Goal: Task Accomplishment & Management: Manage account settings

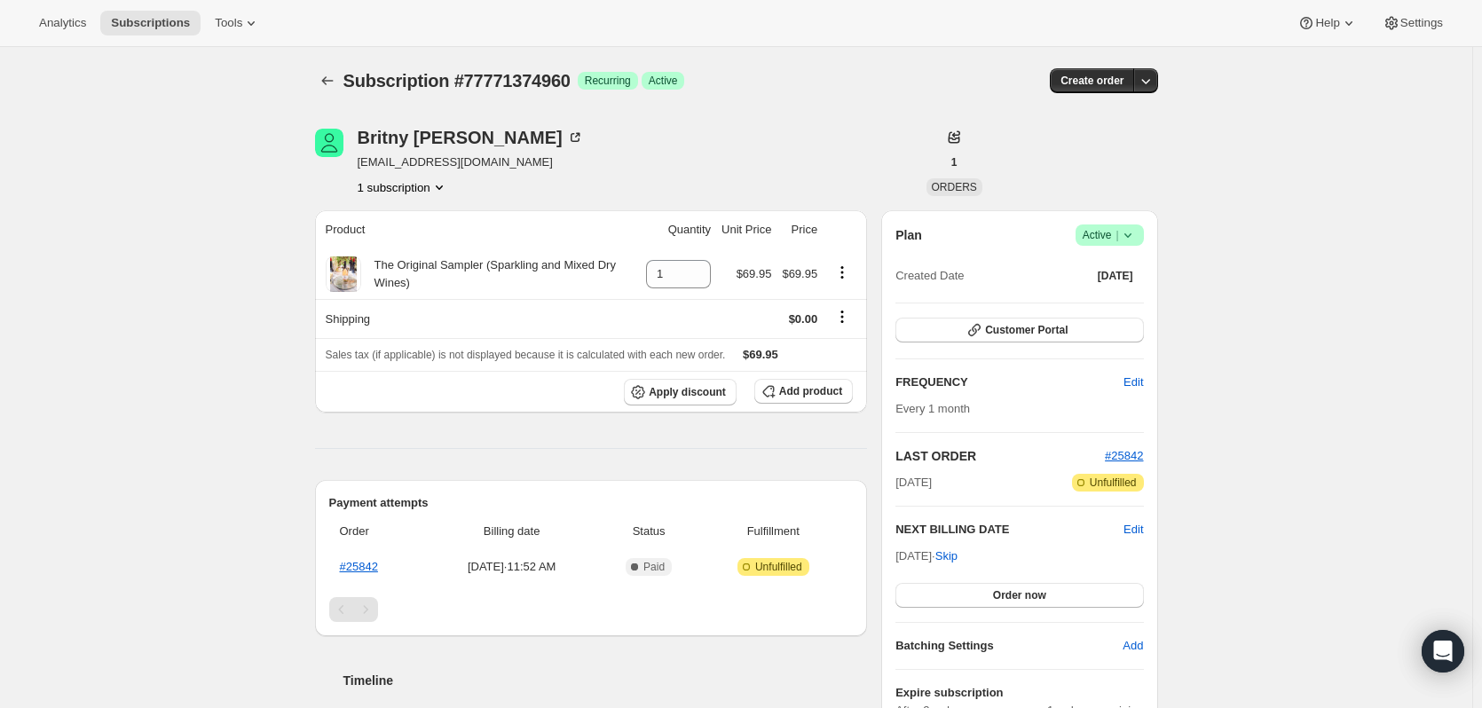
click at [968, 12] on div "Analytics Subscriptions Tools Help Settings" at bounding box center [741, 23] width 1482 height 47
click at [1087, 79] on span "Create order" at bounding box center [1091, 81] width 63 height 14
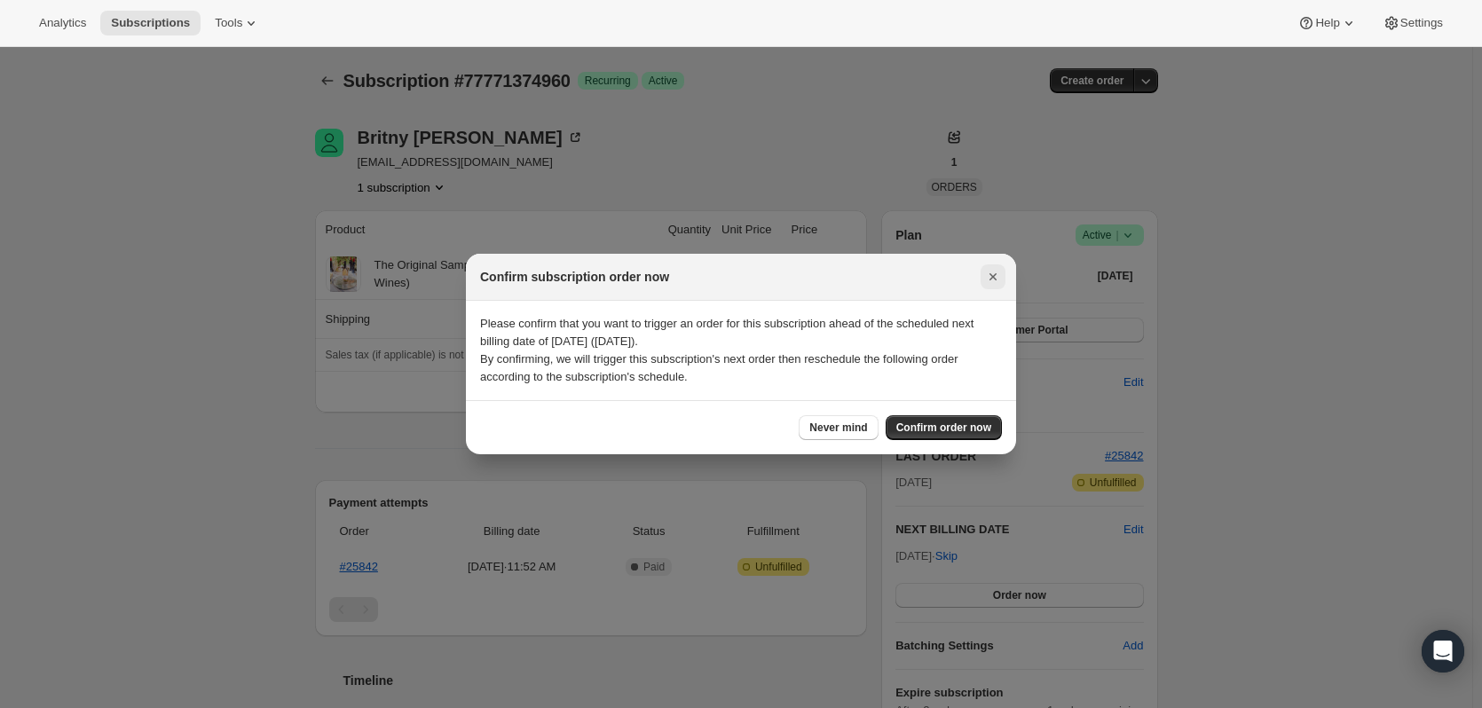
click at [995, 274] on icon "Close" at bounding box center [992, 276] width 7 height 7
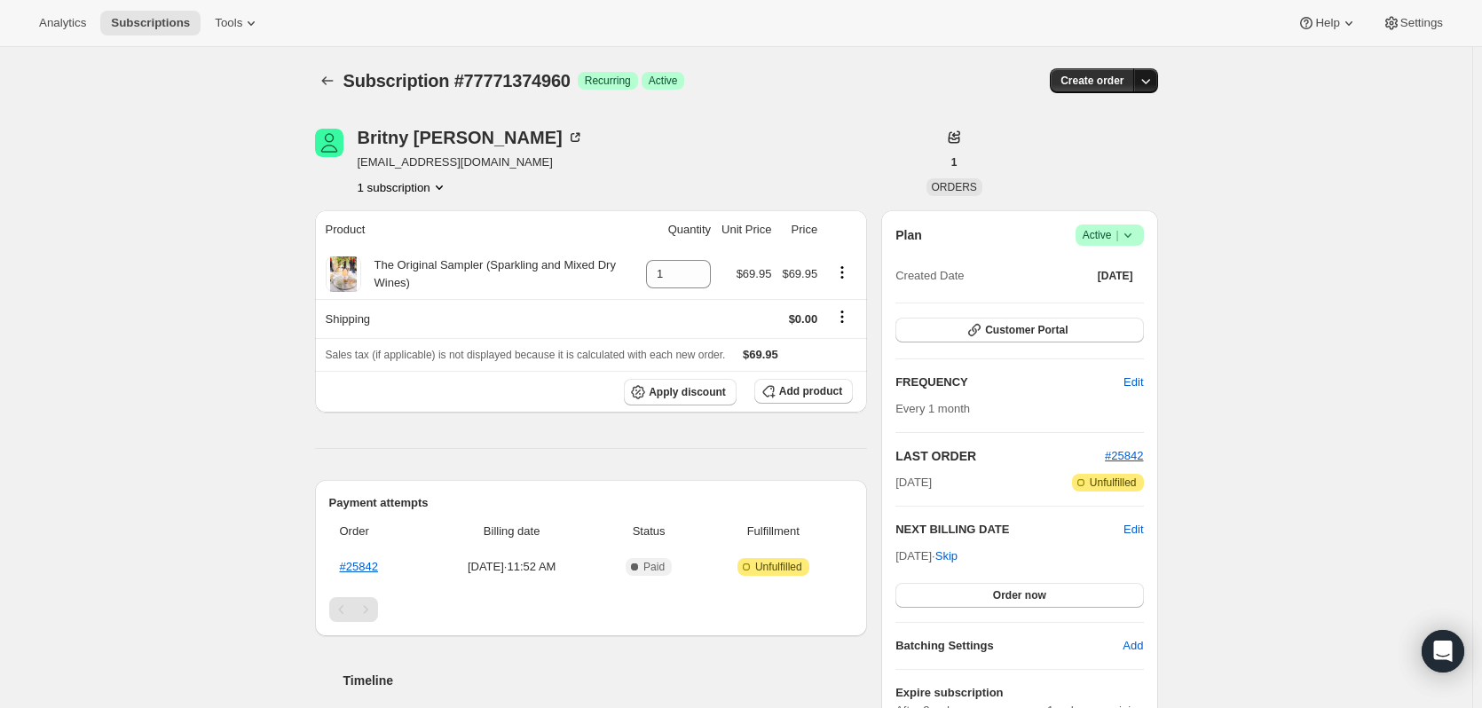
click at [1151, 81] on icon "button" at bounding box center [1146, 81] width 18 height 18
click at [1035, 117] on span "Bill subscription order now" at bounding box center [1065, 117] width 135 height 13
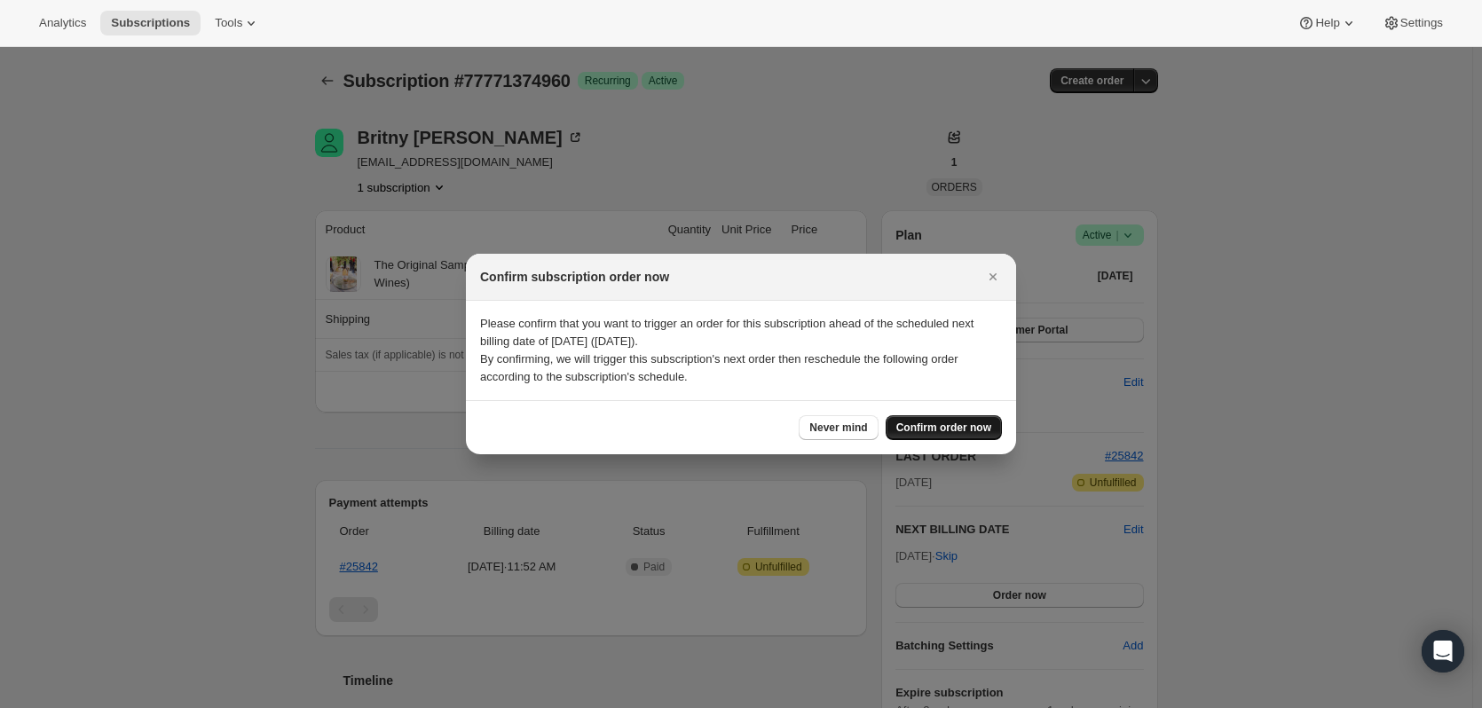
click at [936, 428] on span "Confirm order now" at bounding box center [943, 428] width 95 height 14
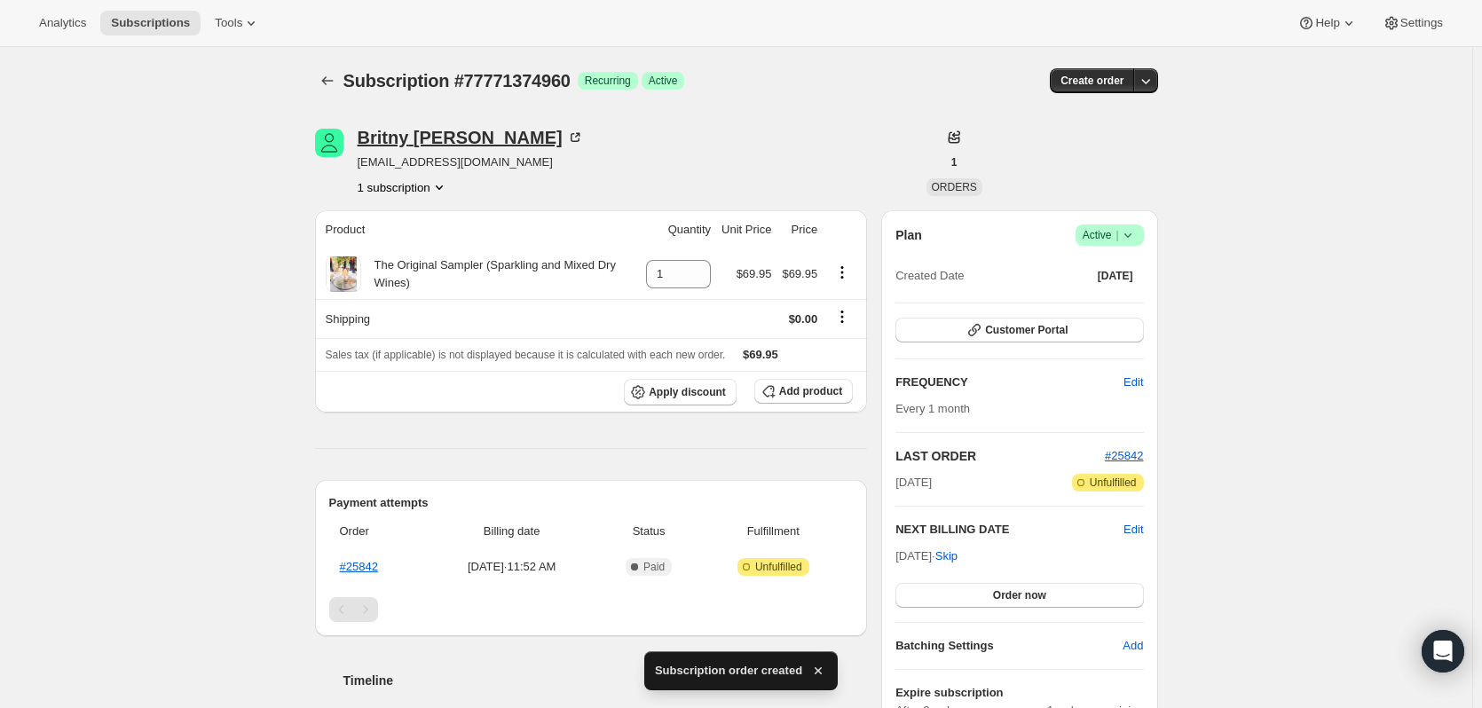
click at [427, 141] on div "[PERSON_NAME]" at bounding box center [471, 138] width 226 height 18
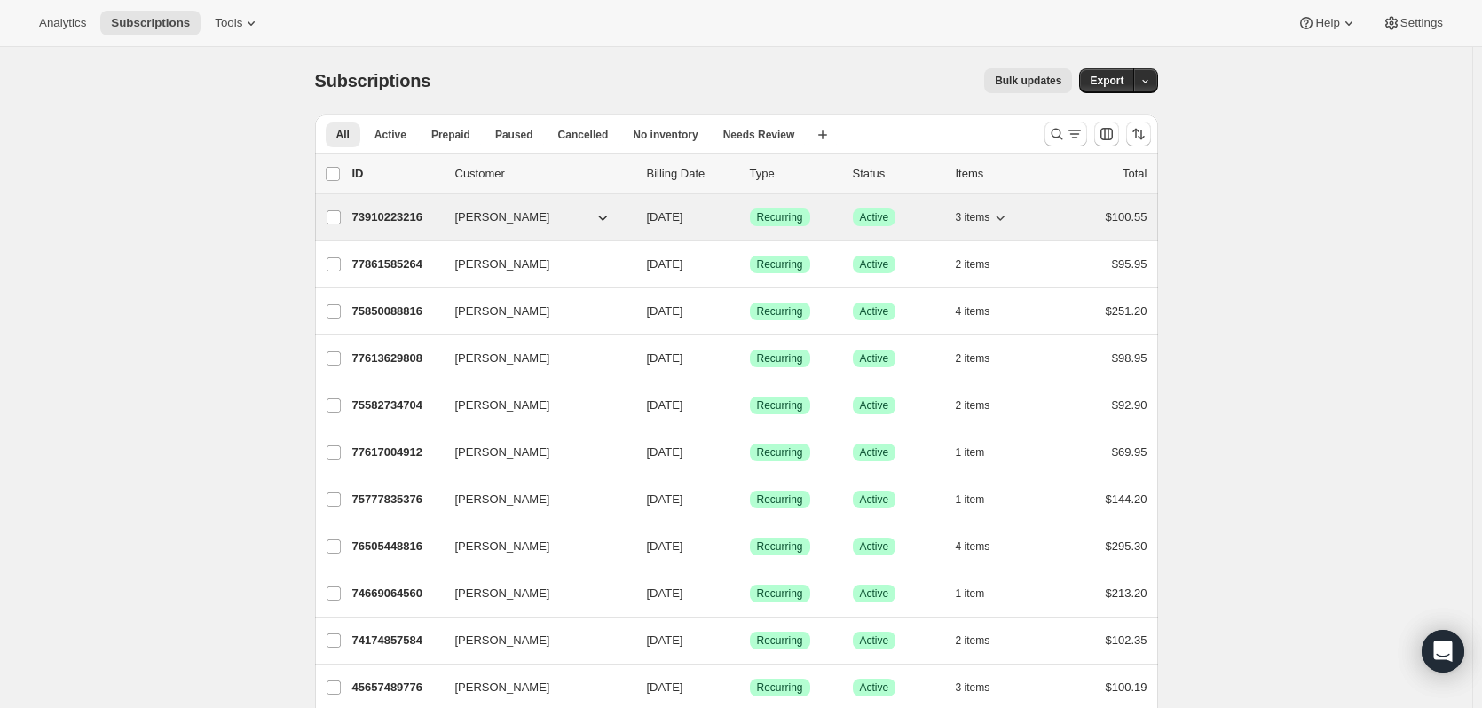
click at [394, 218] on p "73910223216" at bounding box center [396, 217] width 89 height 18
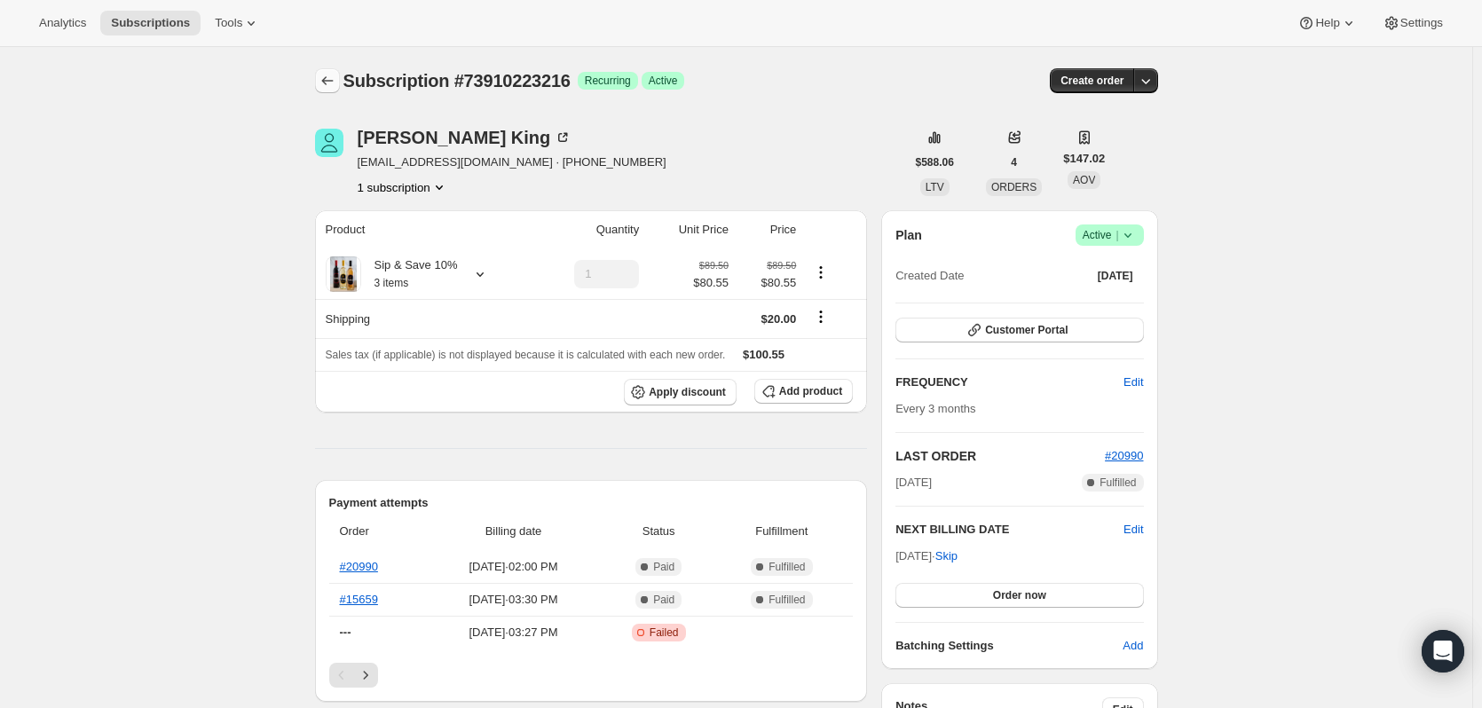
click at [332, 79] on icon "Subscriptions" at bounding box center [328, 81] width 18 height 18
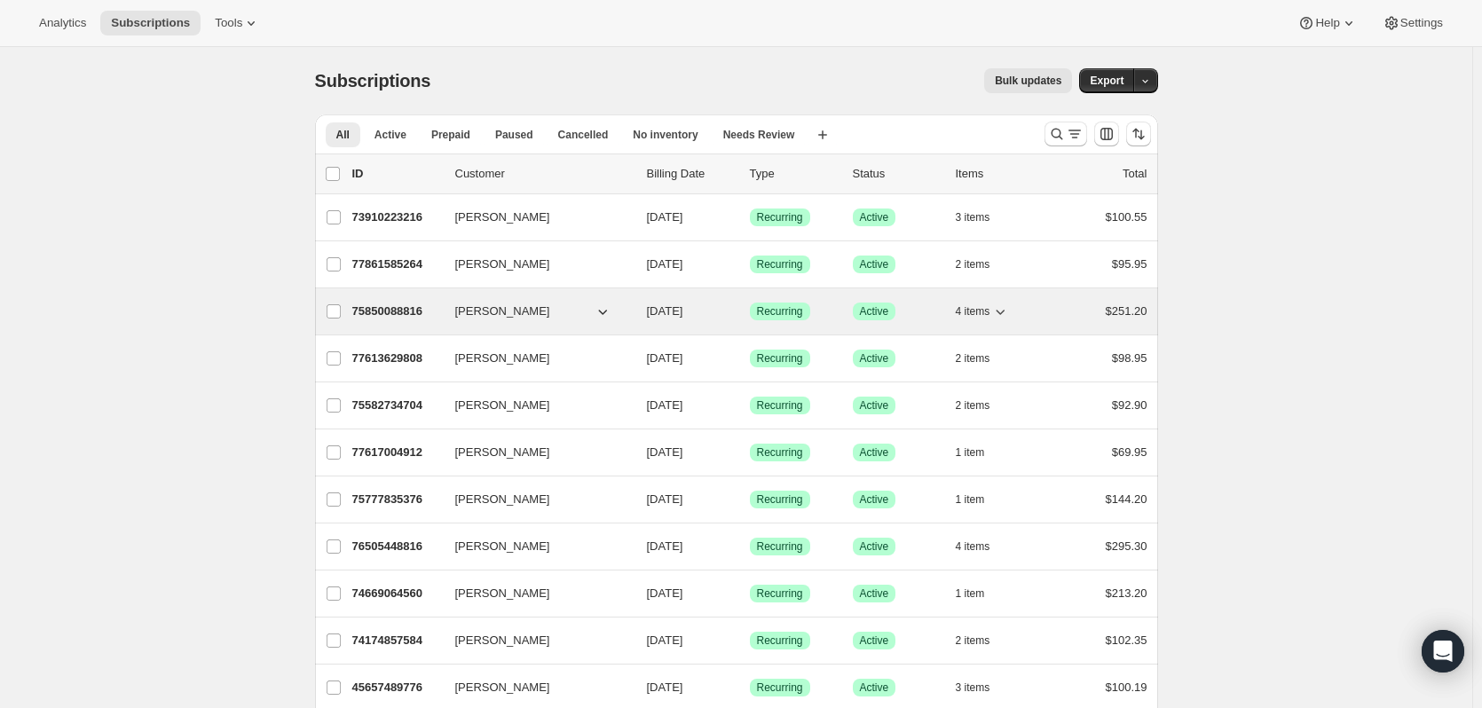
click at [1004, 308] on icon "button" at bounding box center [1000, 312] width 18 height 18
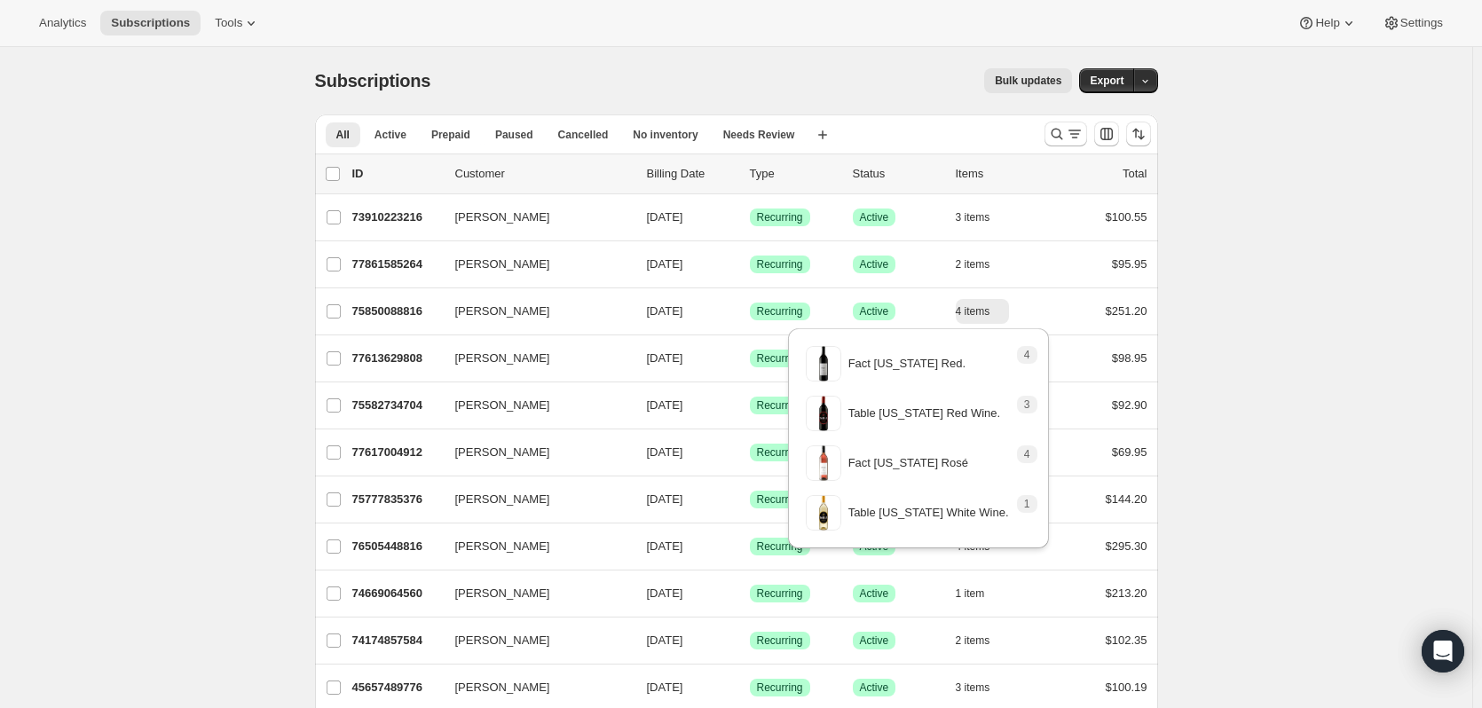
click at [845, 59] on div "Subscriptions. This page is ready Subscriptions Bulk updates More actions Bulk …" at bounding box center [736, 80] width 843 height 67
